Goal: Transaction & Acquisition: Purchase product/service

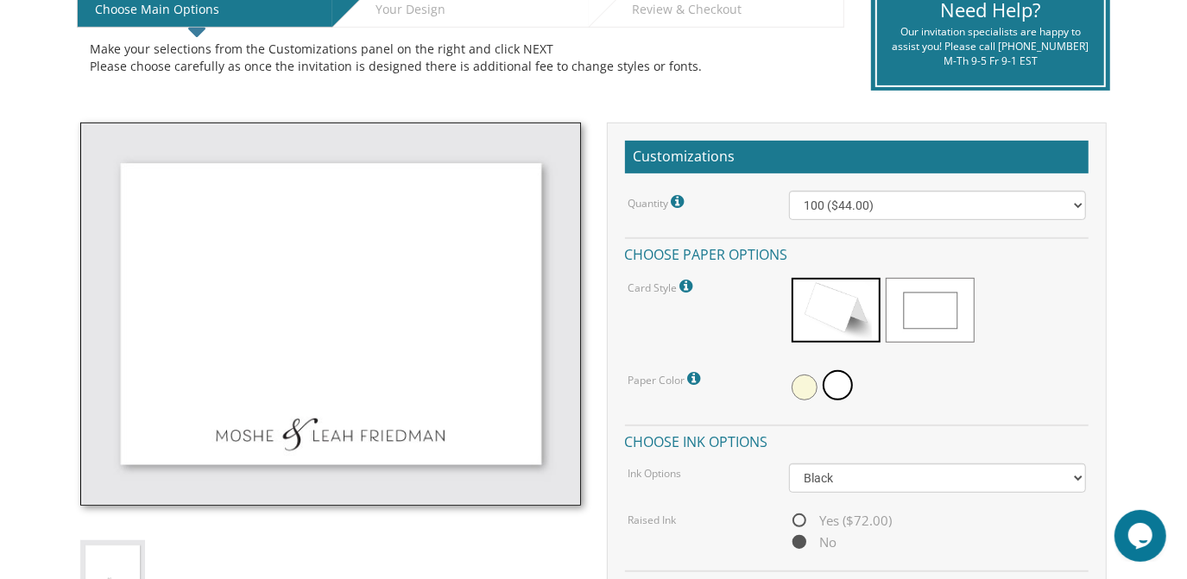
scroll to position [401, 0]
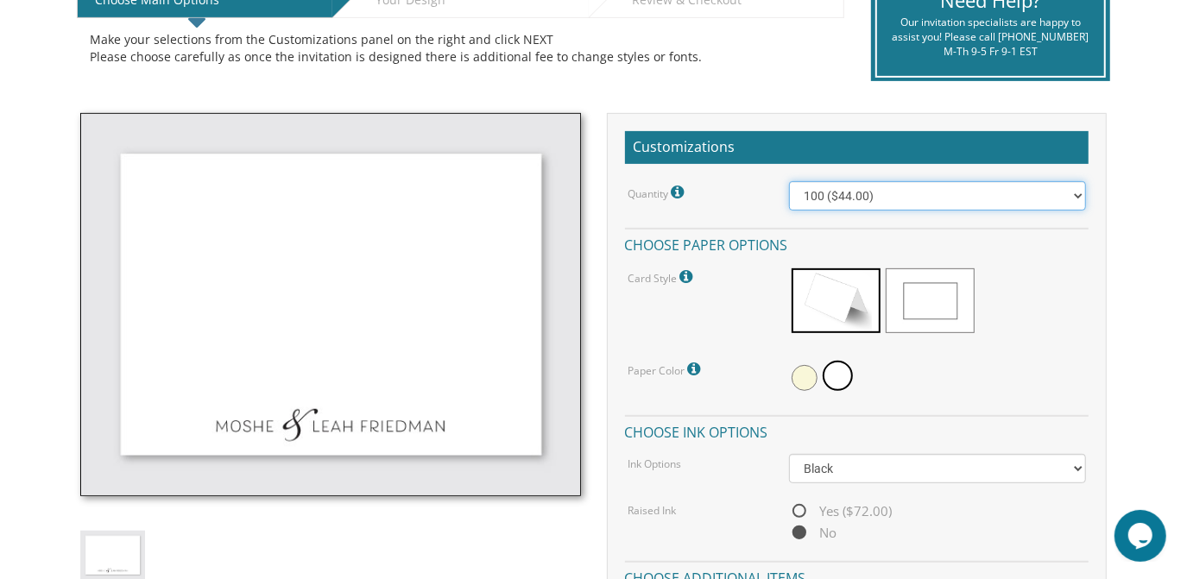
click at [822, 191] on select "100 ($44.00) 200 ($63.00) 300 ($82.00) 400 ($101.00) 500 ($120.00) 600 ($139.00…" at bounding box center [937, 195] width 297 height 29
select select "400"
click at [789, 181] on select "100 ($44.00) 200 ($63.00) 300 ($82.00) 400 ($101.00) 500 ($120.00) 600 ($139.00…" at bounding box center [937, 195] width 297 height 29
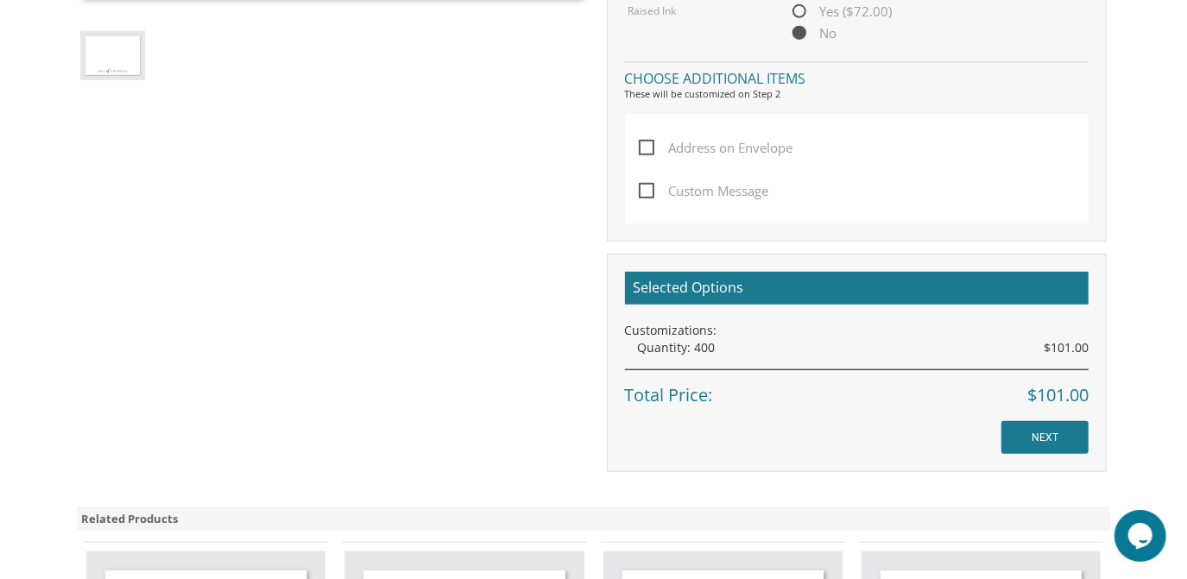
scroll to position [902, 0]
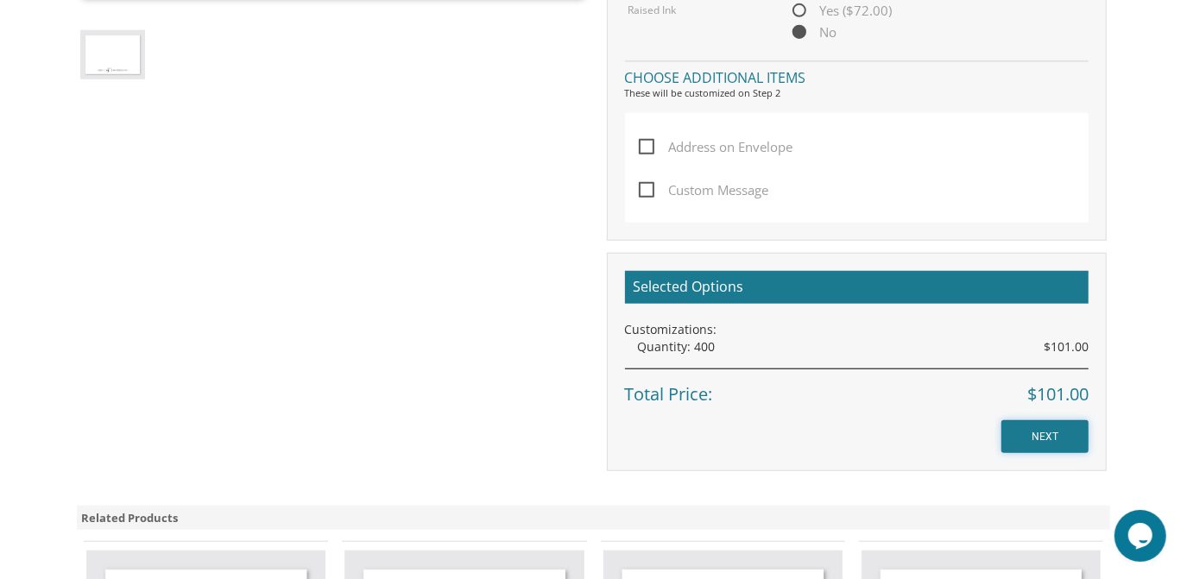
click at [1038, 425] on input "NEXT" at bounding box center [1044, 436] width 87 height 33
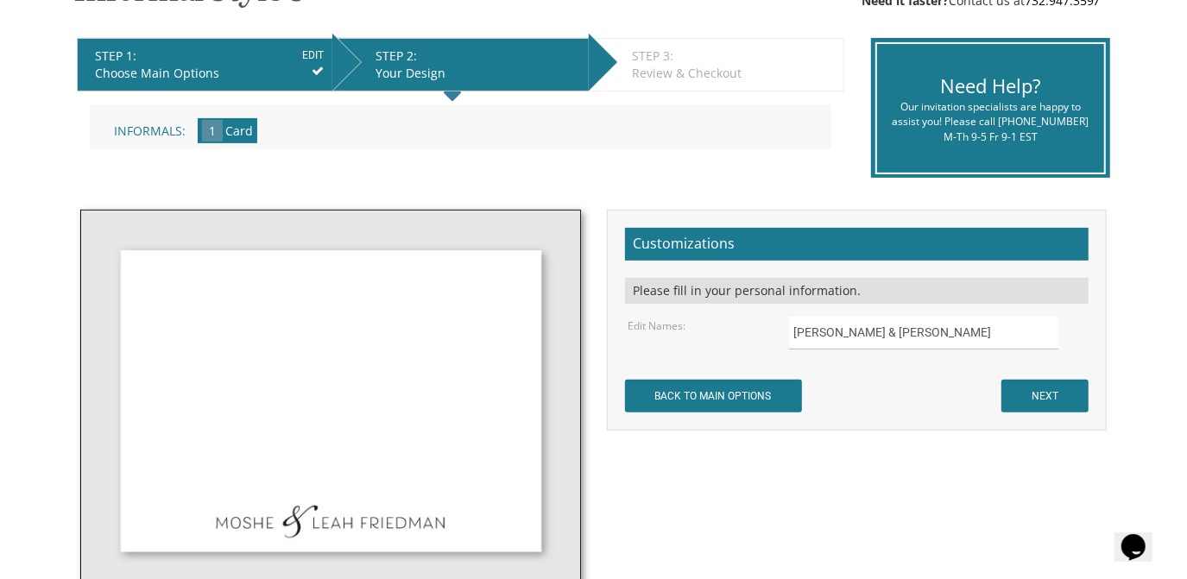
scroll to position [426, 0]
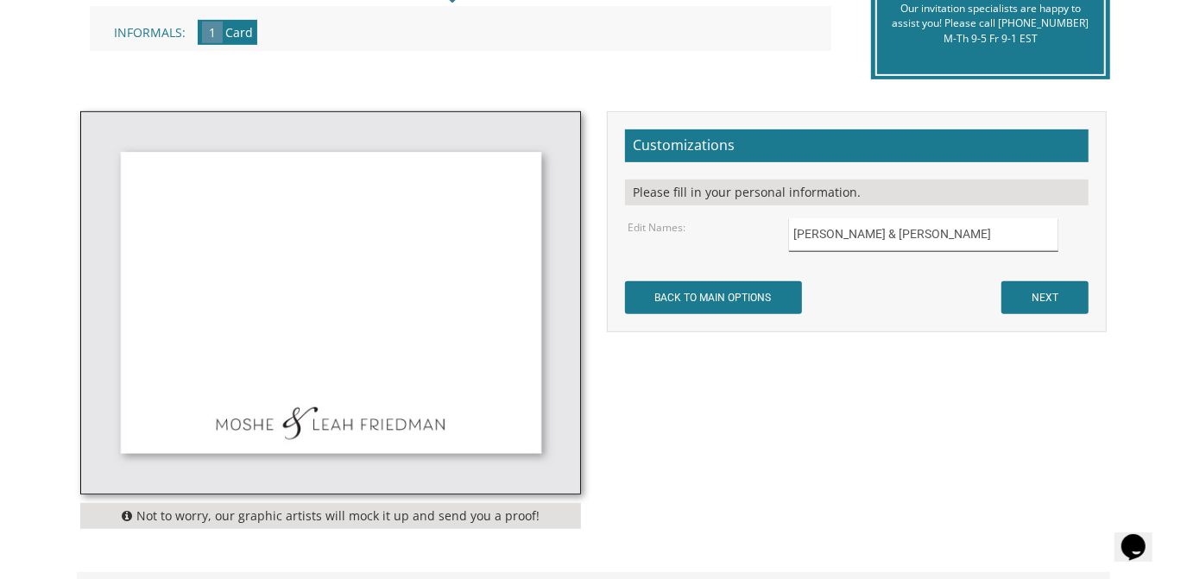
drag, startPoint x: 829, startPoint y: 236, endPoint x: 785, endPoint y: 240, distance: 44.2
click at [785, 240] on div "Moshe & Leah Friedman" at bounding box center [937, 235] width 323 height 34
drag, startPoint x: 940, startPoint y: 237, endPoint x: 831, endPoint y: 244, distance: 109.9
click at [831, 244] on input "Tzvi & Leah Friedman" at bounding box center [923, 235] width 269 height 34
type input "Tzvi & Batsheva Meltzer"
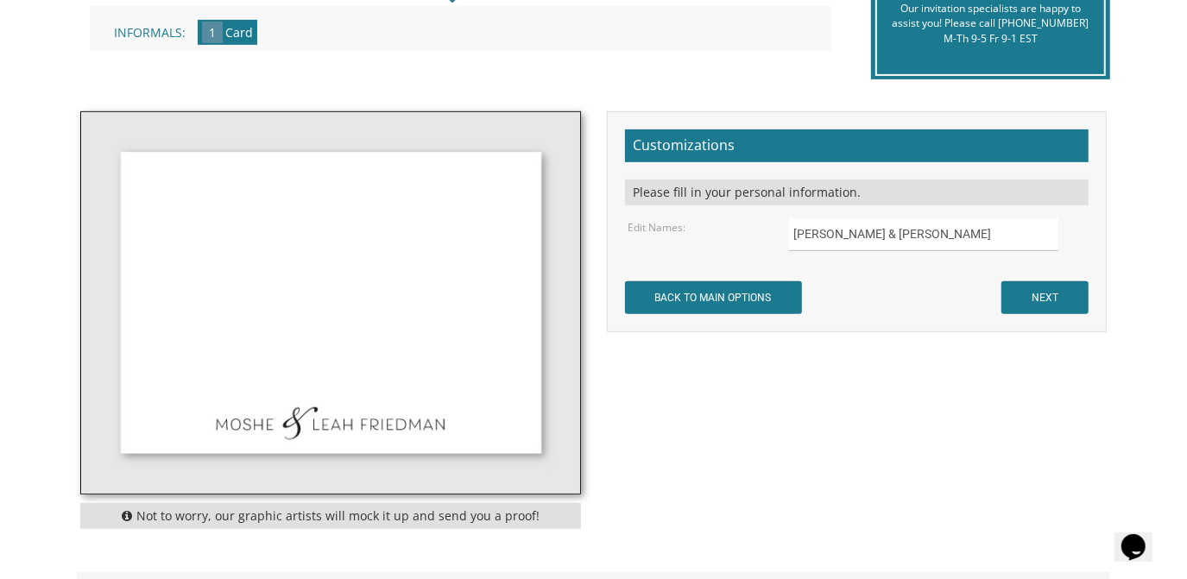
click at [871, 298] on form "Customizations Please fill in your personal information. Edit Names: Tzvi & Bat…" at bounding box center [857, 222] width 464 height 185
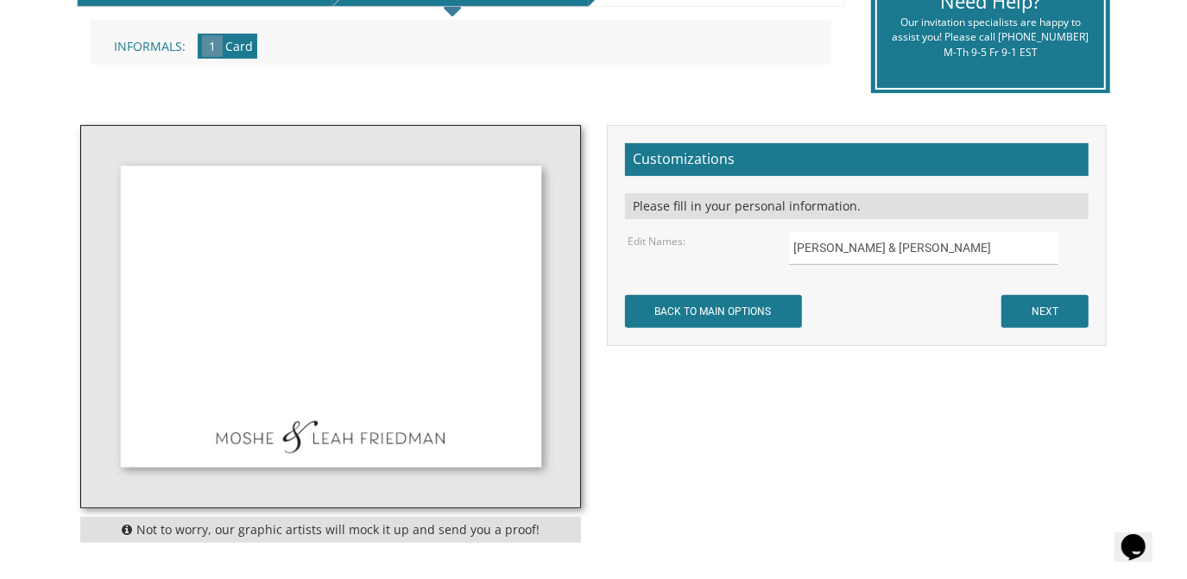
scroll to position [412, 0]
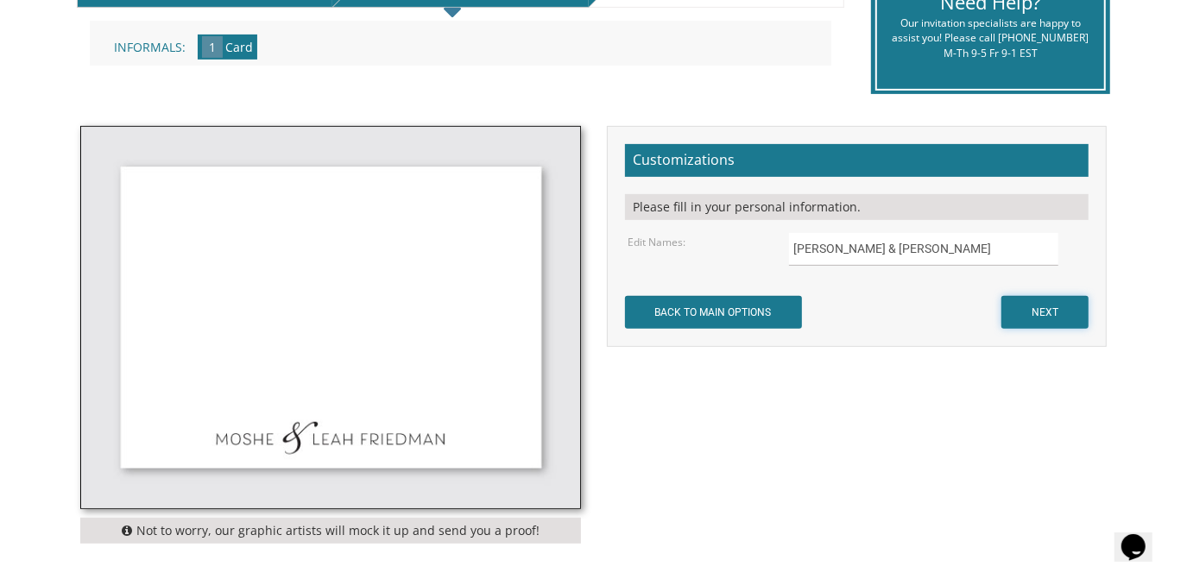
click at [1022, 305] on input "NEXT" at bounding box center [1044, 312] width 87 height 33
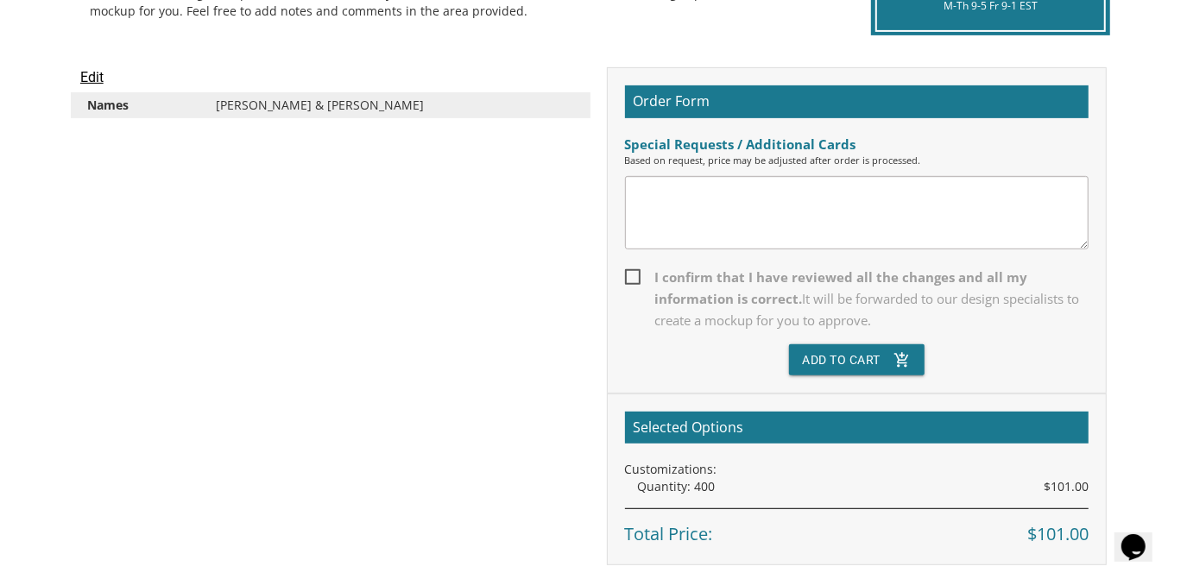
scroll to position [448, 0]
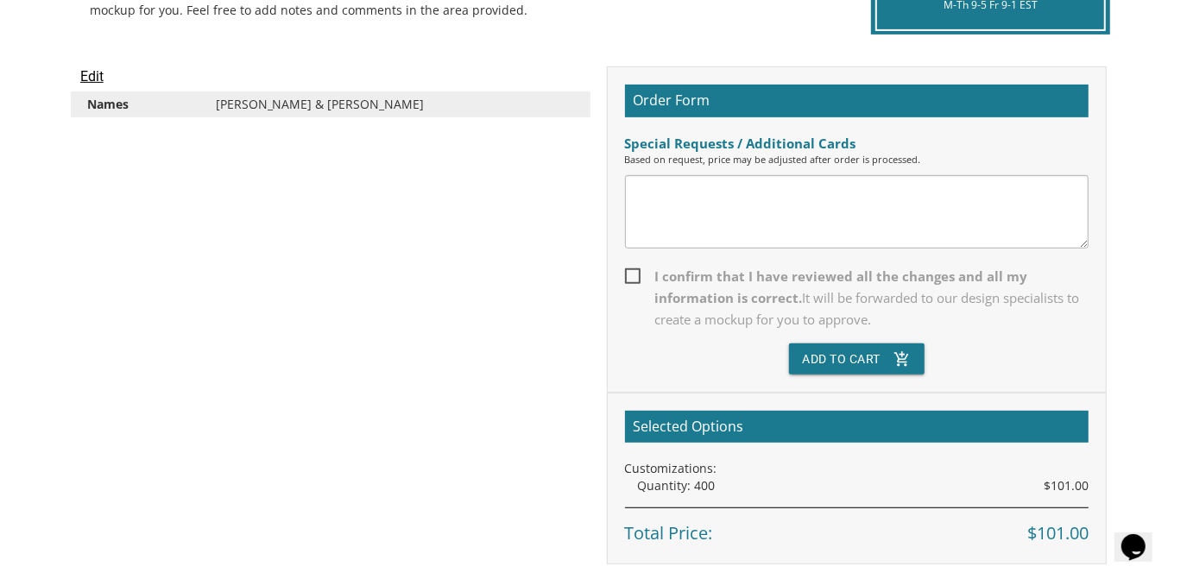
click at [629, 270] on span "I confirm that I have reviewed all the changes and all my information is correc…" at bounding box center [857, 298] width 464 height 65
click at [629, 270] on input "I confirm that I have reviewed all the changes and all my information is correc…" at bounding box center [630, 274] width 11 height 11
checkbox input "true"
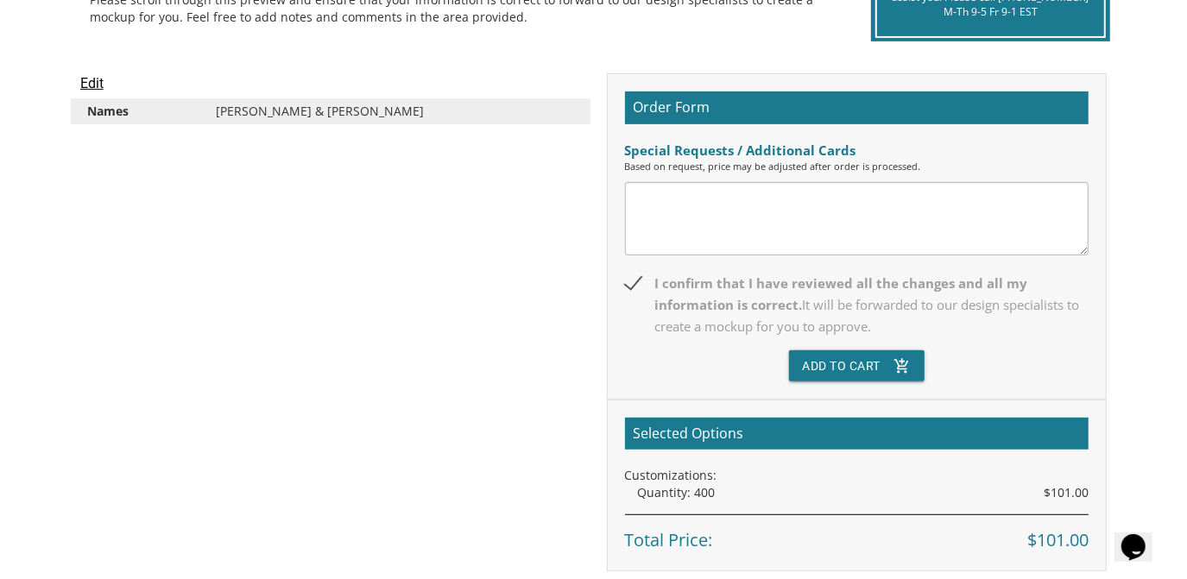
scroll to position [439, 0]
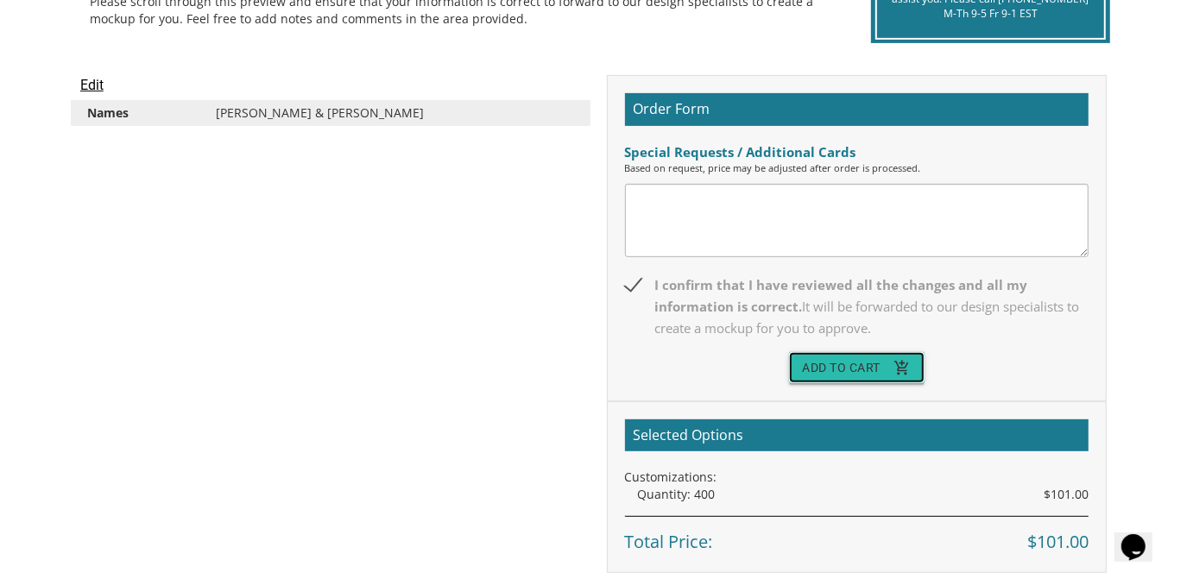
click at [836, 363] on button "Add To Cart add_shopping_cart" at bounding box center [857, 367] width 136 height 31
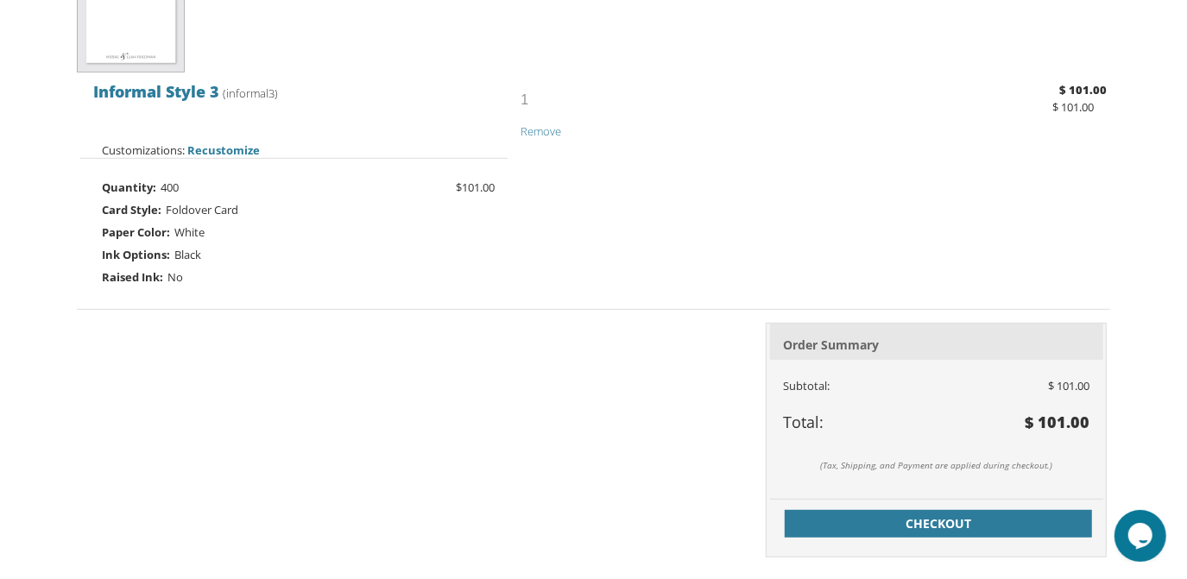
scroll to position [458, 0]
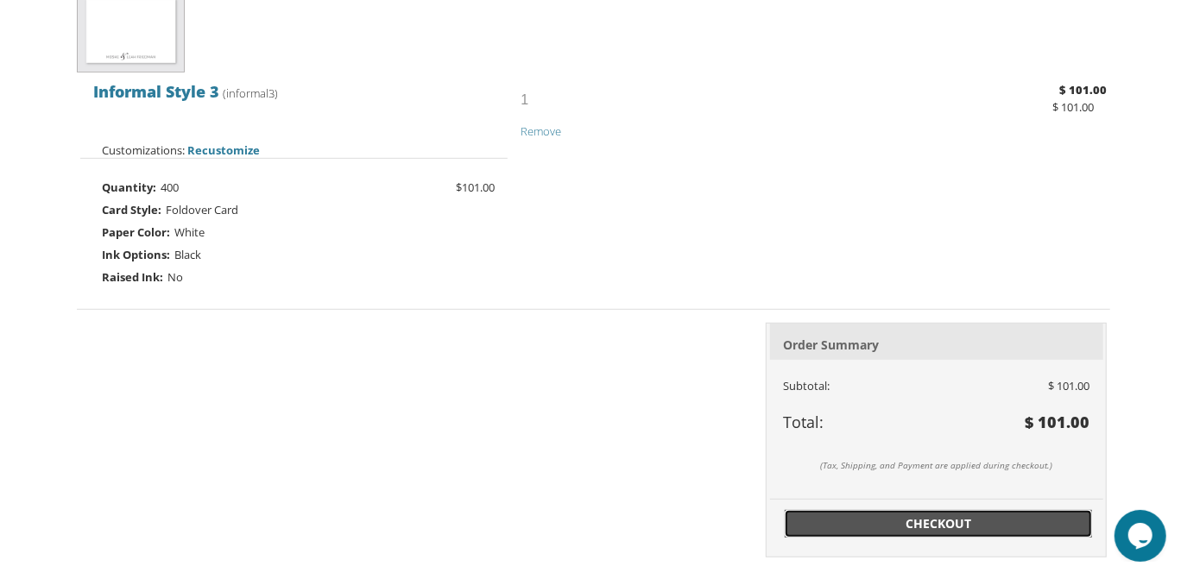
click at [900, 520] on span "Checkout" at bounding box center [938, 523] width 287 height 17
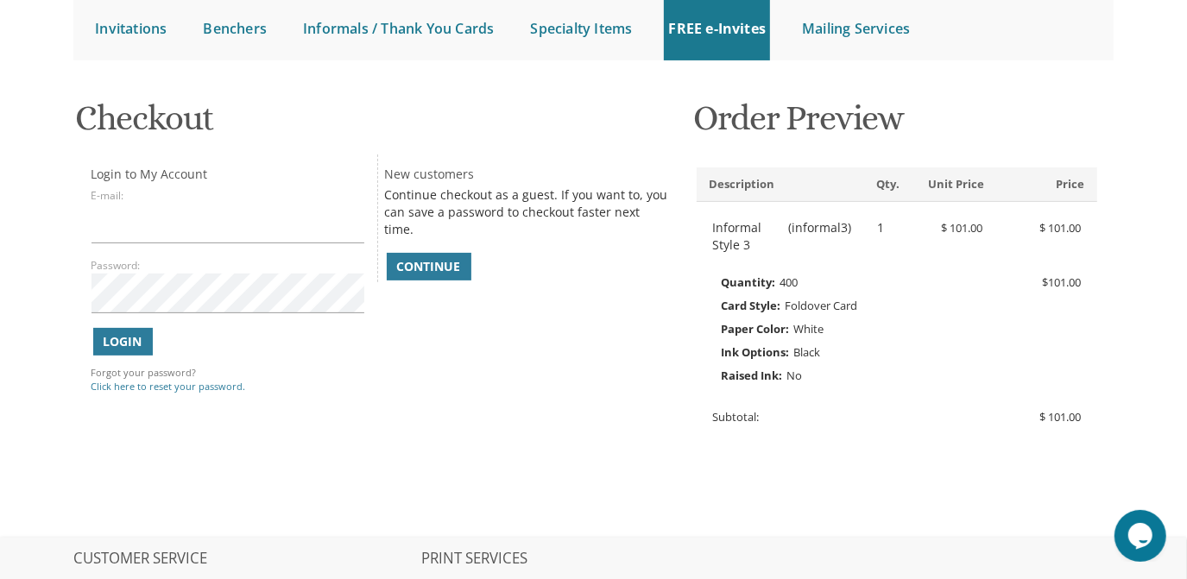
scroll to position [184, 0]
click at [145, 234] on input "E-mail:" at bounding box center [228, 224] width 273 height 40
click at [436, 287] on div "Login to My Account E-mail: Password: Login Continue" at bounding box center [377, 279] width 597 height 248
click at [426, 258] on span "Continue" at bounding box center [429, 266] width 64 height 17
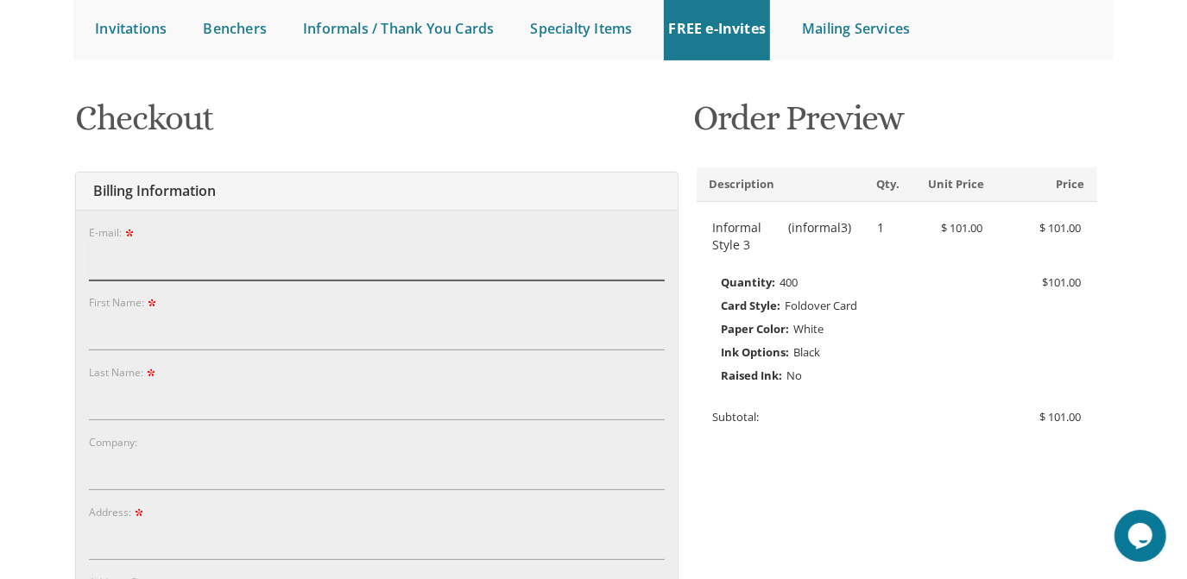
click at [159, 268] on input "E-mail:" at bounding box center [377, 261] width 577 height 40
type input "gh278@yahoo.com"
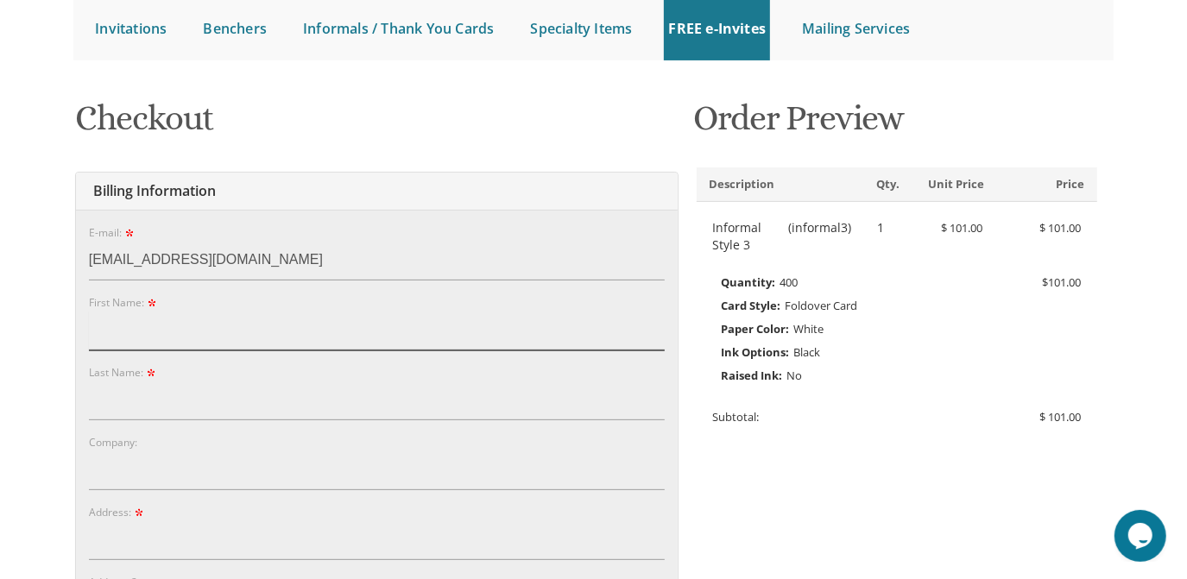
type input "Sharon"
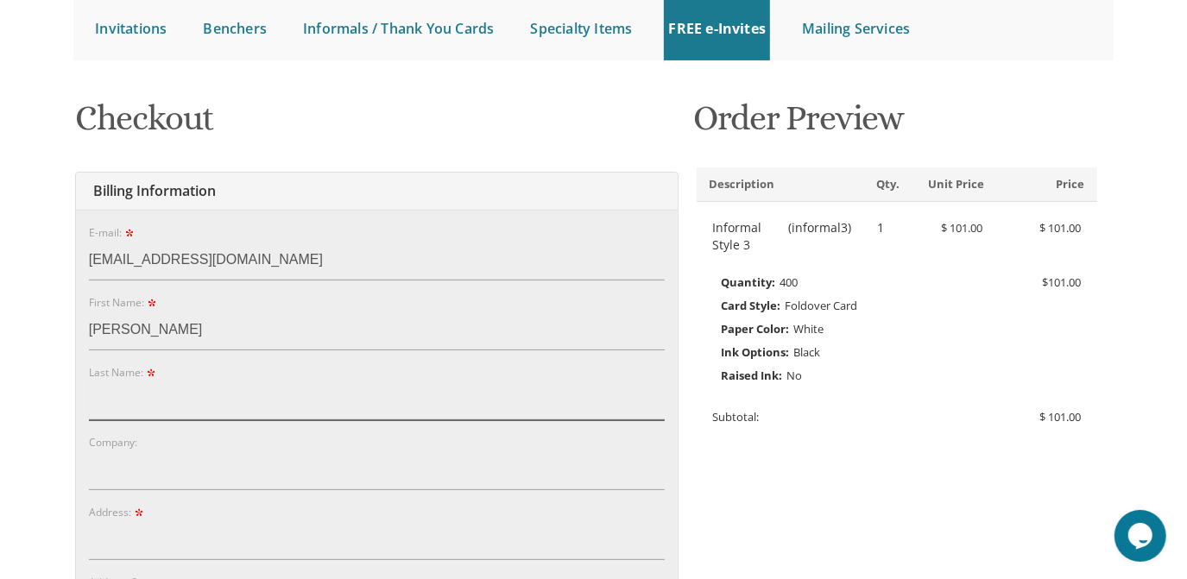
type input "Hammer"
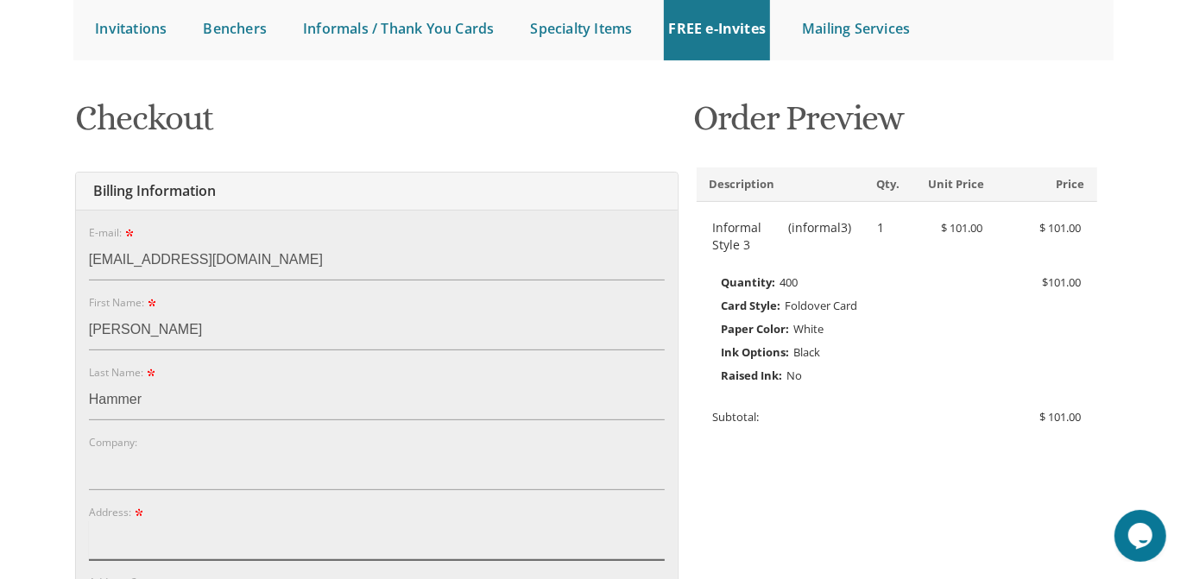
type input "124-12 85th Avenue"
type input "Kew Gardens"
type input "11415"
select select "NY"
type input "9177550739"
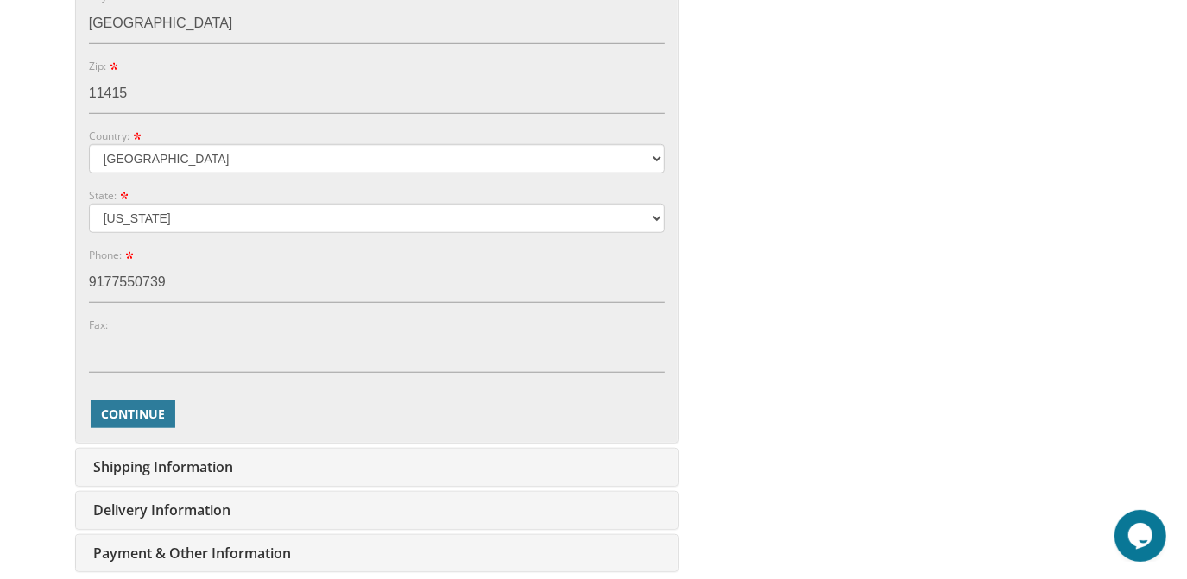
scroll to position [840, 0]
click at [136, 407] on span "Continue" at bounding box center [133, 414] width 64 height 17
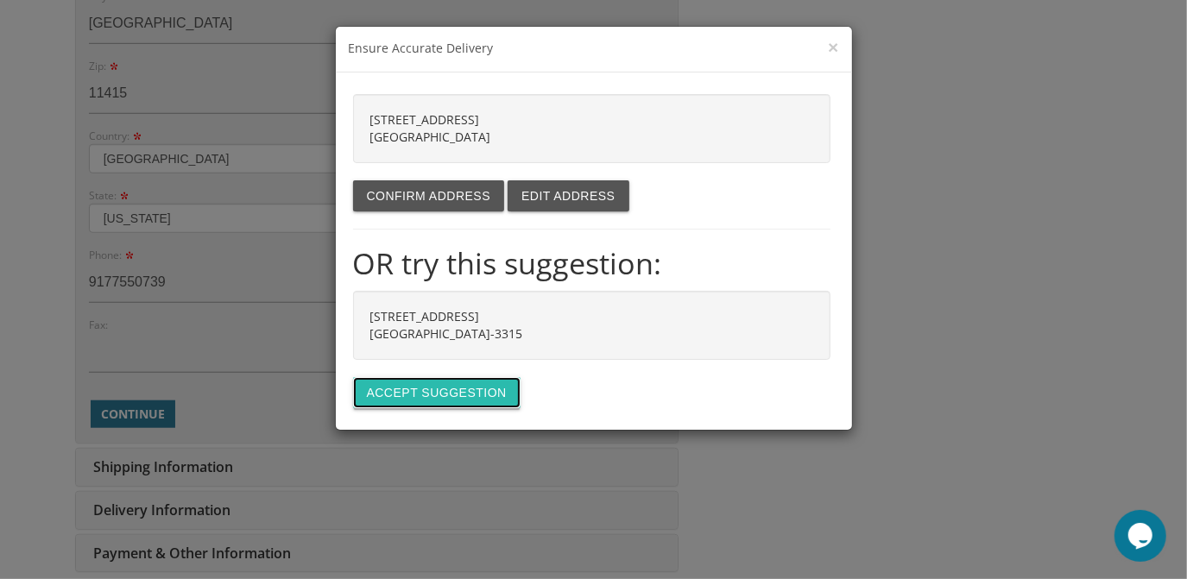
click at [426, 379] on button "Accept suggestion" at bounding box center [436, 392] width 167 height 31
type input "[STREET_ADDRESS]"
type input "KEW GARDENS"
type input "11415-3315"
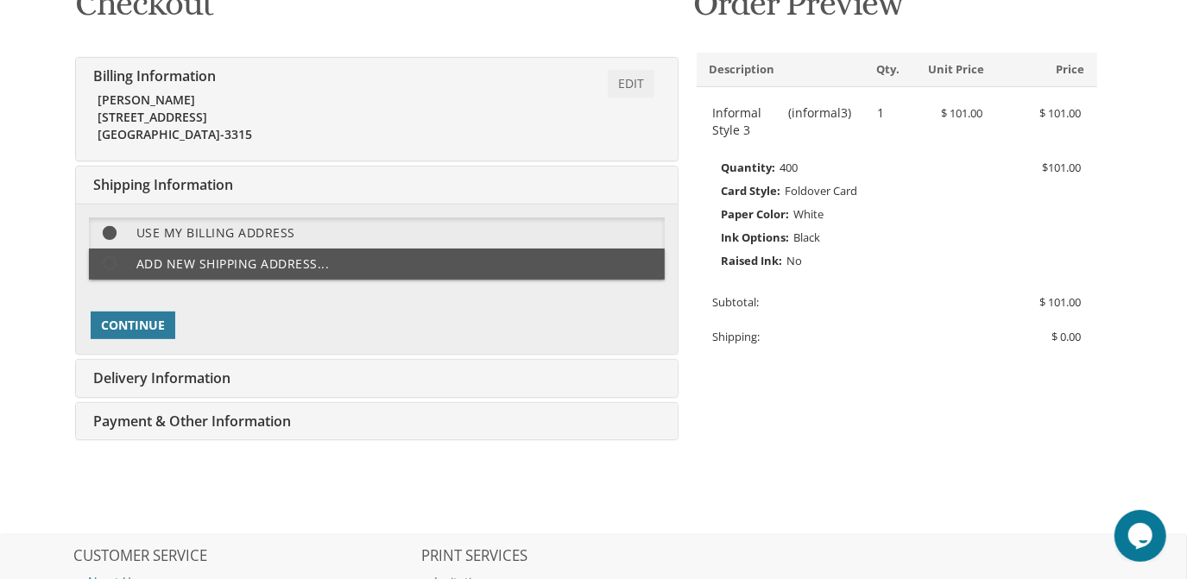
scroll to position [300, 0]
click at [149, 317] on span "Continue" at bounding box center [133, 324] width 64 height 17
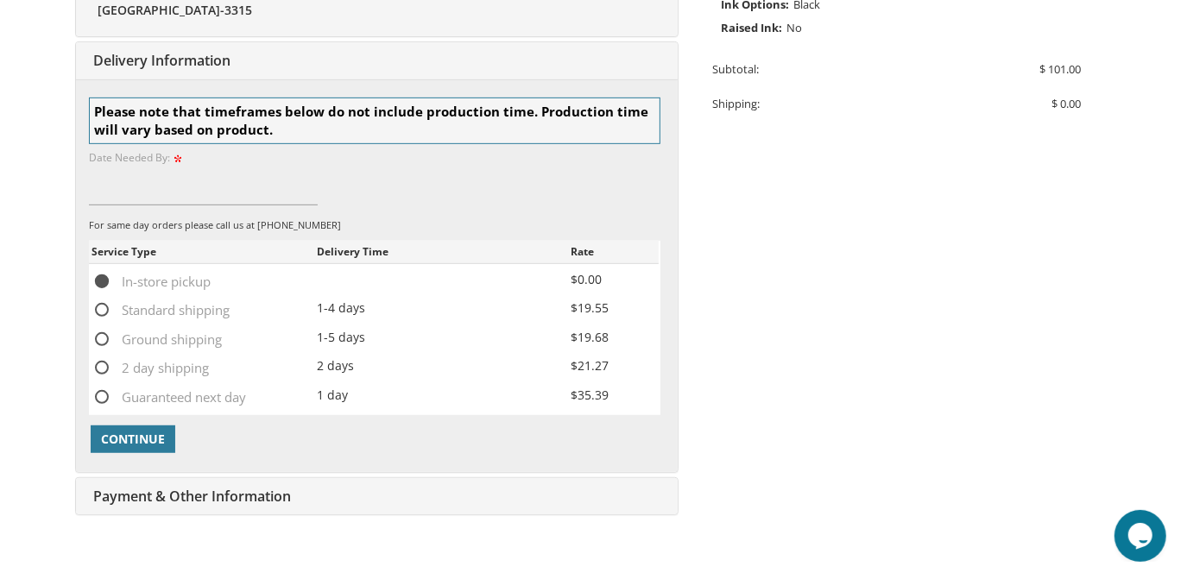
scroll to position [531, 0]
click at [173, 194] on input at bounding box center [203, 187] width 229 height 40
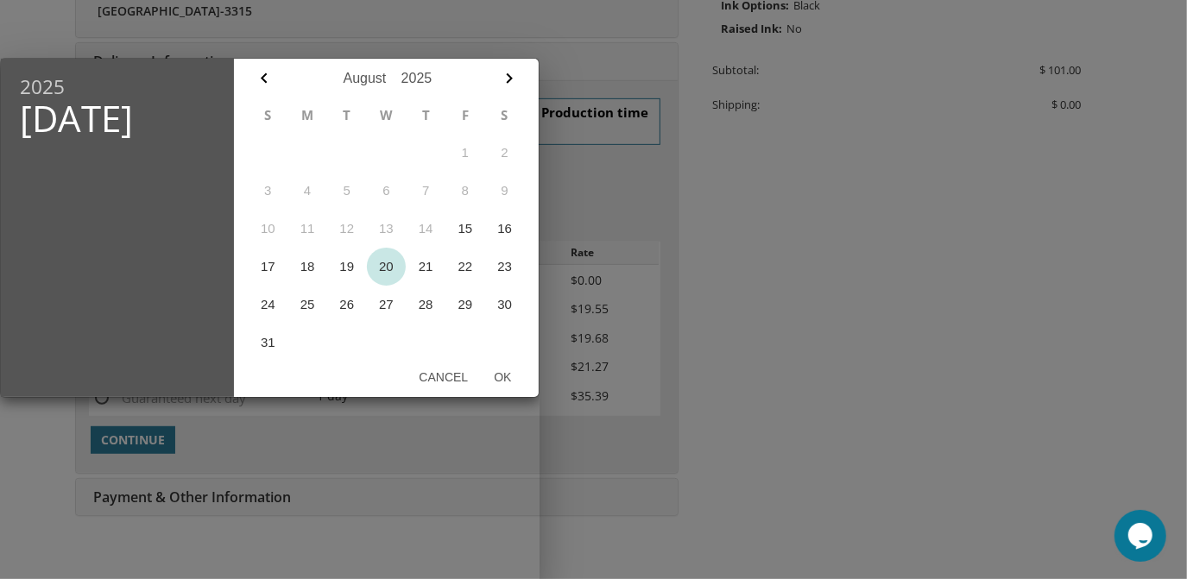
click at [382, 266] on button "20" at bounding box center [387, 267] width 40 height 38
click at [504, 376] on button "Ok" at bounding box center [502, 377] width 43 height 31
type input "Aug 20, 2025"
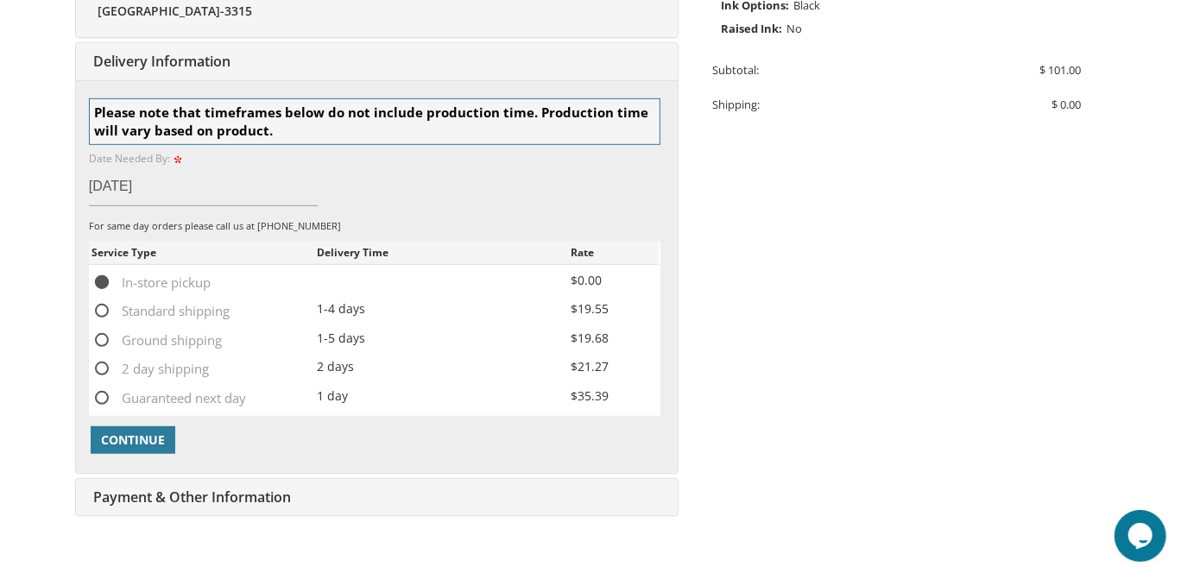
click at [104, 306] on span "Standard shipping" at bounding box center [161, 311] width 138 height 22
click at [103, 306] on input "Standard shipping" at bounding box center [97, 309] width 11 height 11
radio input "true"
click at [122, 435] on span "Continue" at bounding box center [133, 440] width 64 height 17
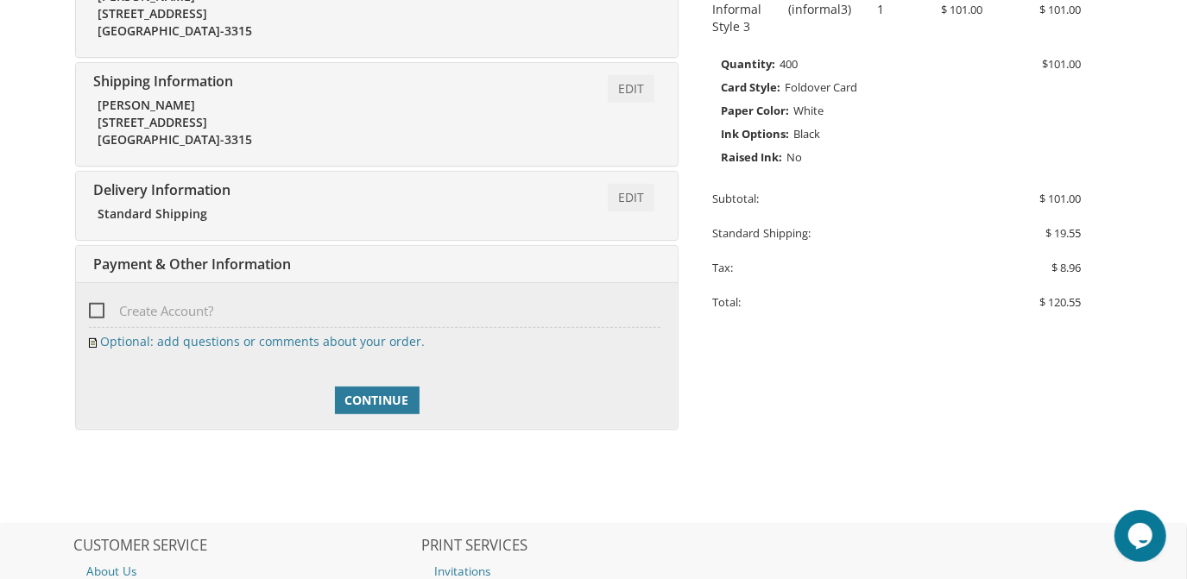
scroll to position [402, 0]
click at [376, 400] on span "Continue" at bounding box center [377, 400] width 64 height 17
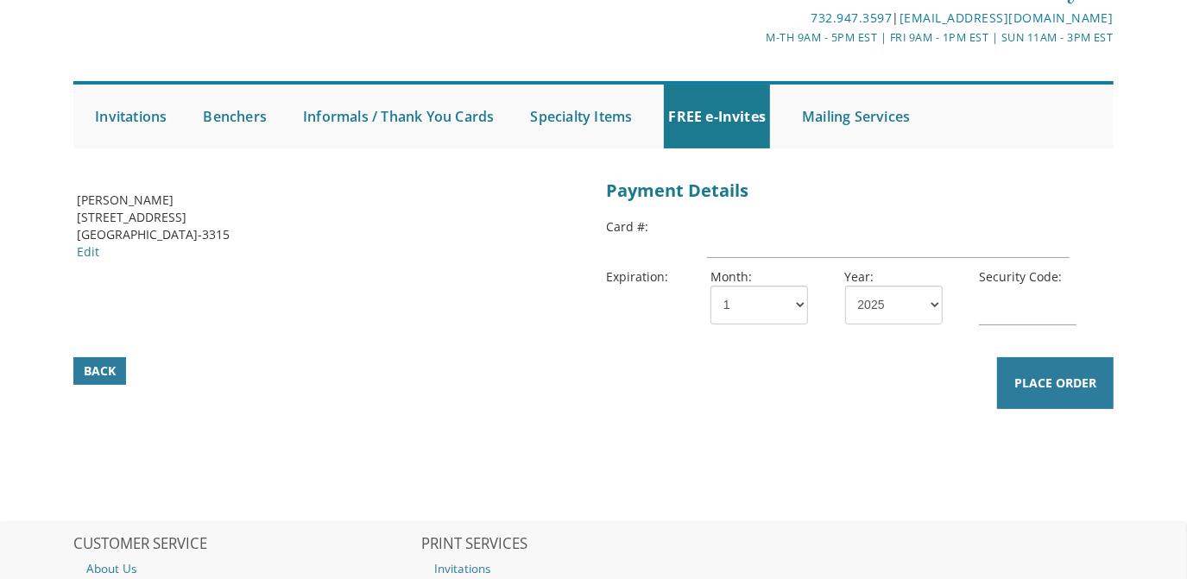
scroll to position [88, 0]
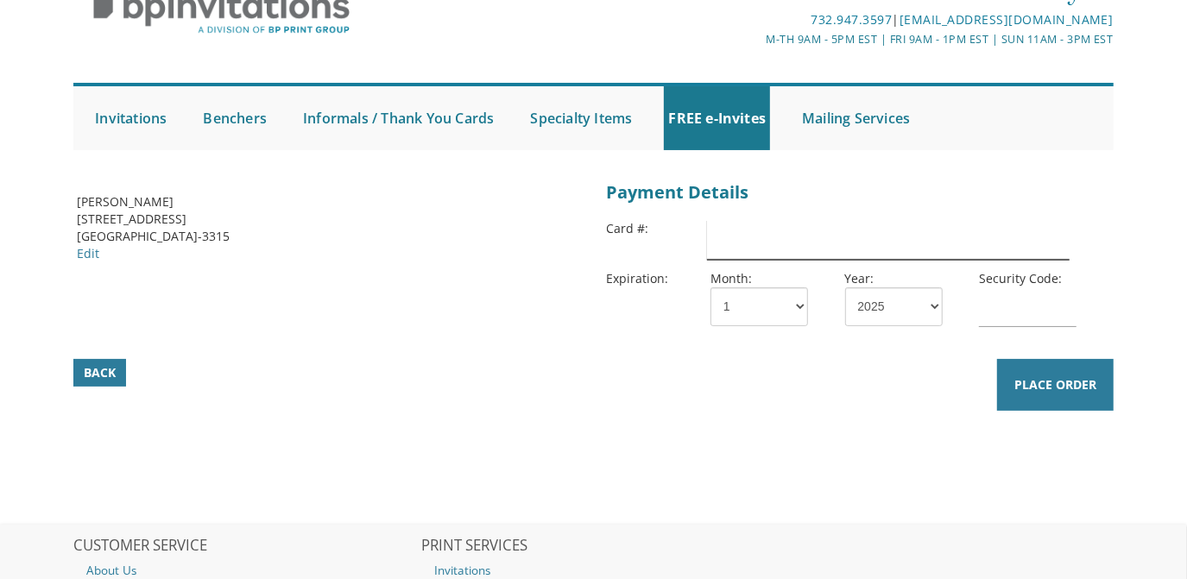
click at [734, 251] on input "text" at bounding box center [888, 240] width 363 height 40
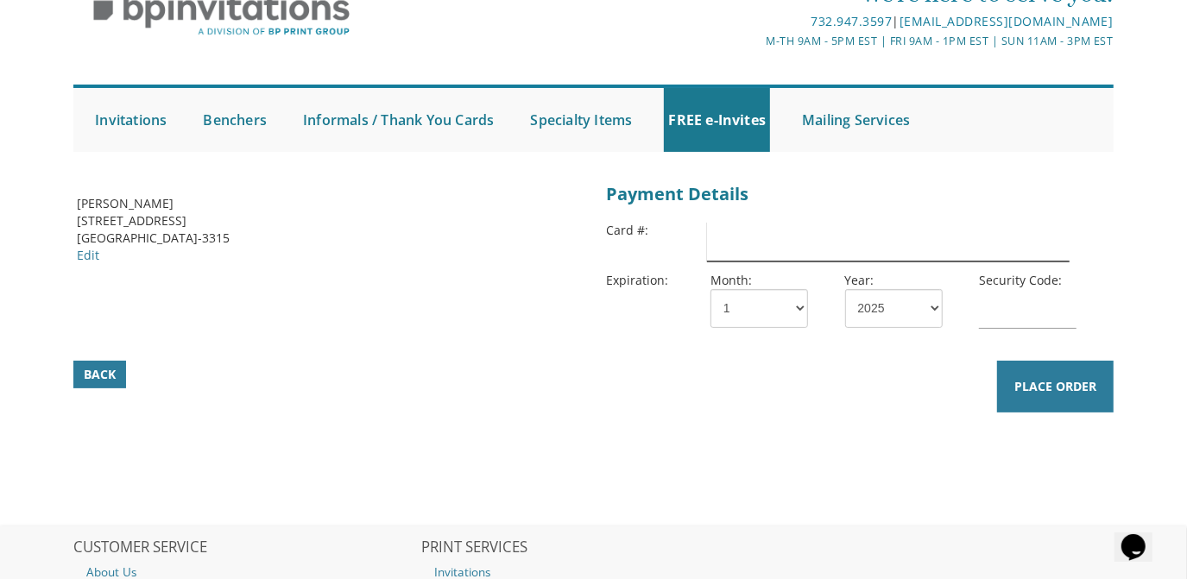
scroll to position [80, 0]
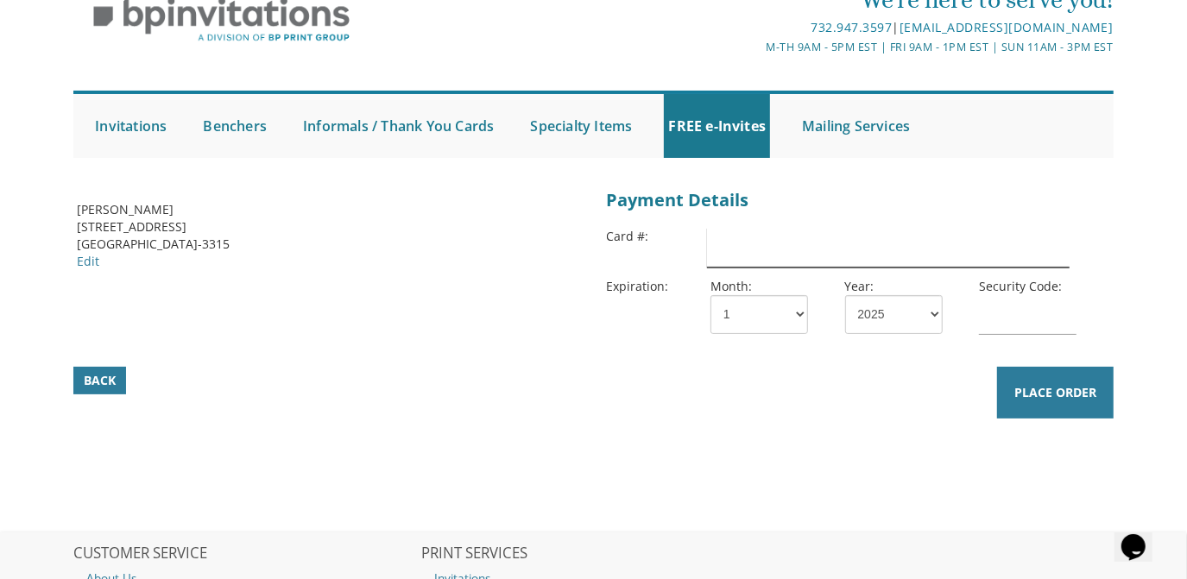
click at [709, 256] on input "text" at bounding box center [888, 248] width 363 height 40
